Goal: Download file/media

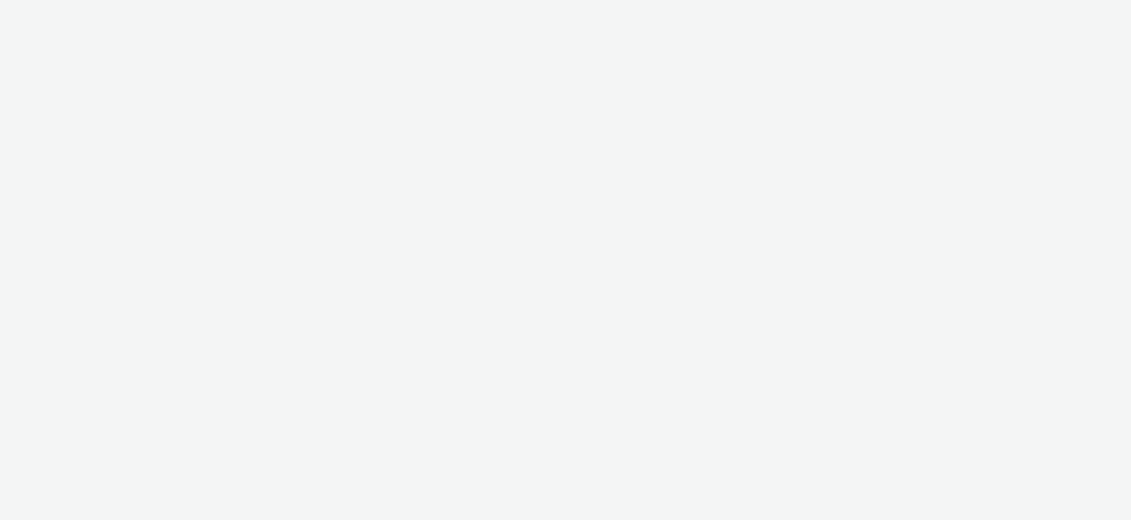
select select "9387901d-a129-43df-b0ef-f9e7dbeb676e"
select select "47d90c6b-4628-495b-b1d1-cf96ef71660b"
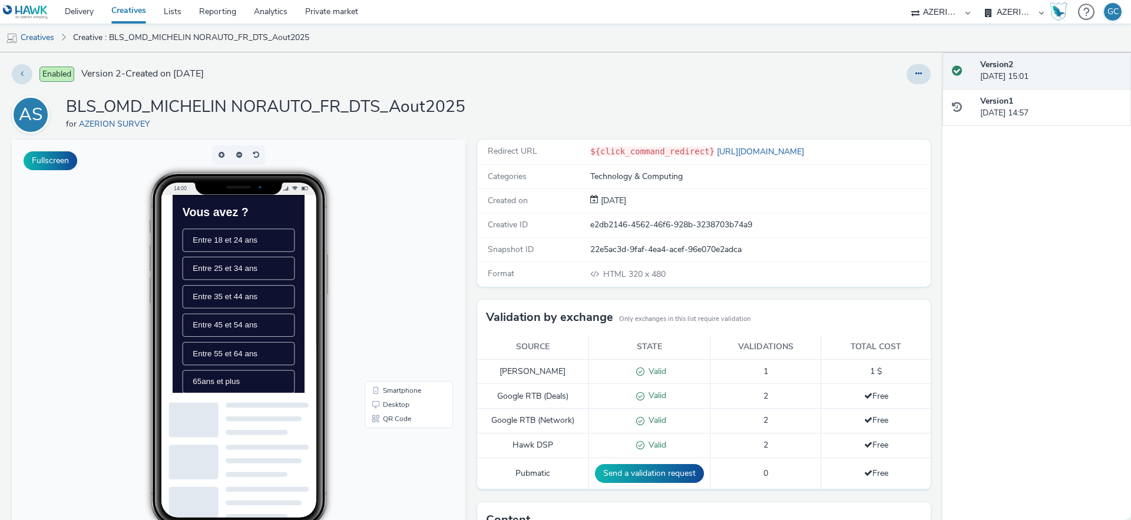
click at [260, 100] on h1 "BLS_OMD_MICHELIN NORAUTO_FR_DTS_Aout2025" at bounding box center [265, 107] width 399 height 22
drag, startPoint x: 587, startPoint y: 249, endPoint x: 748, endPoint y: 249, distance: 160.8
click at [748, 249] on div "22e5ac3d-9faf-4ea4-acef-96e070e2adca" at bounding box center [759, 250] width 339 height 12
click at [533, 283] on div "Format HTML 320 x 480" at bounding box center [704, 274] width 454 height 24
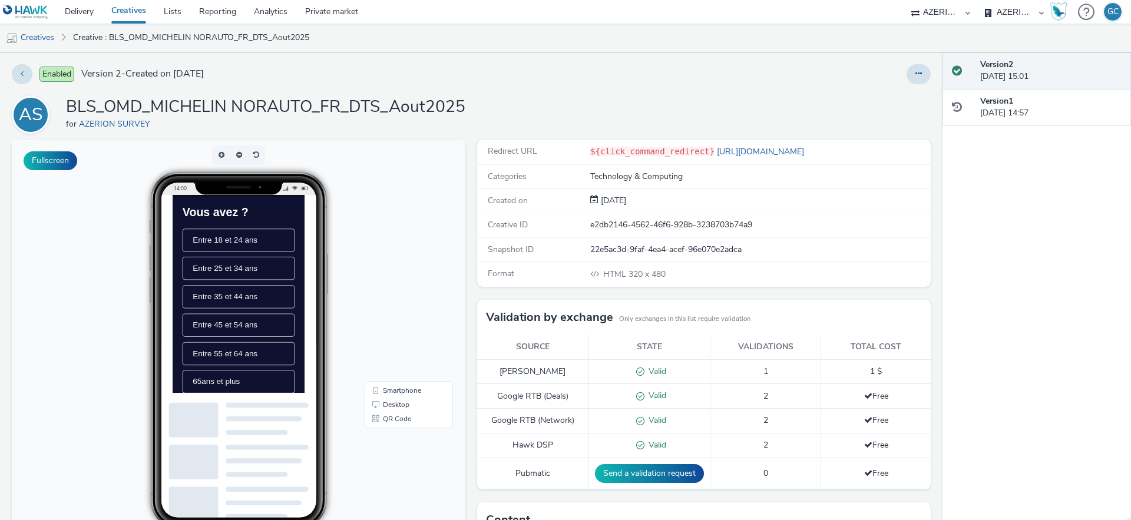
click at [182, 98] on h1 "BLS_OMD_MICHELIN NORAUTO_FR_DTS_Aout2025" at bounding box center [265, 107] width 399 height 22
